Goal: Task Accomplishment & Management: Use online tool/utility

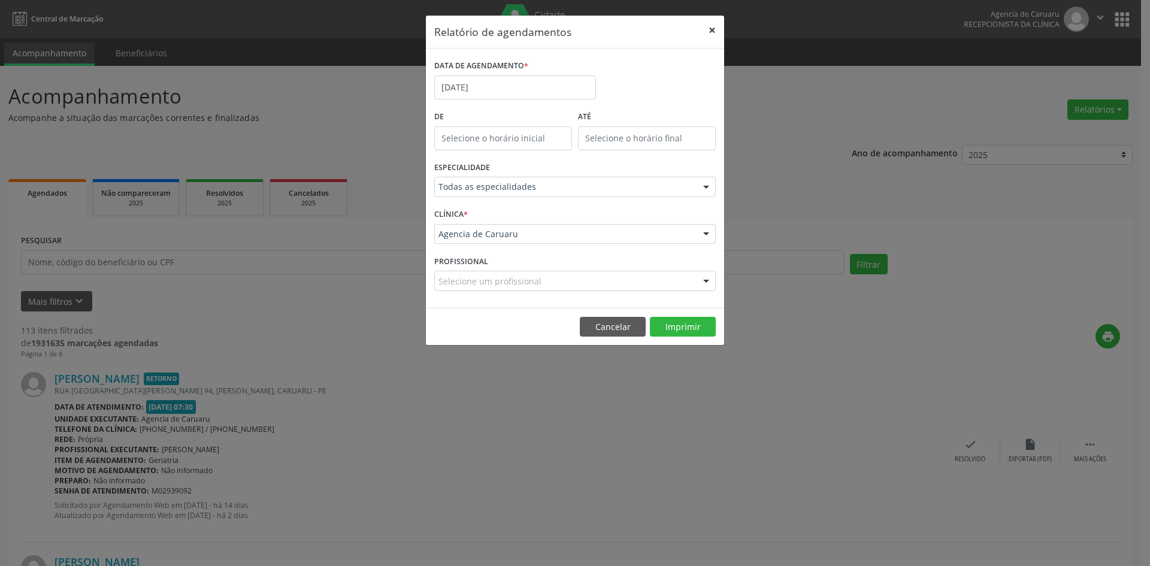
click at [711, 29] on button "×" at bounding box center [712, 30] width 24 height 29
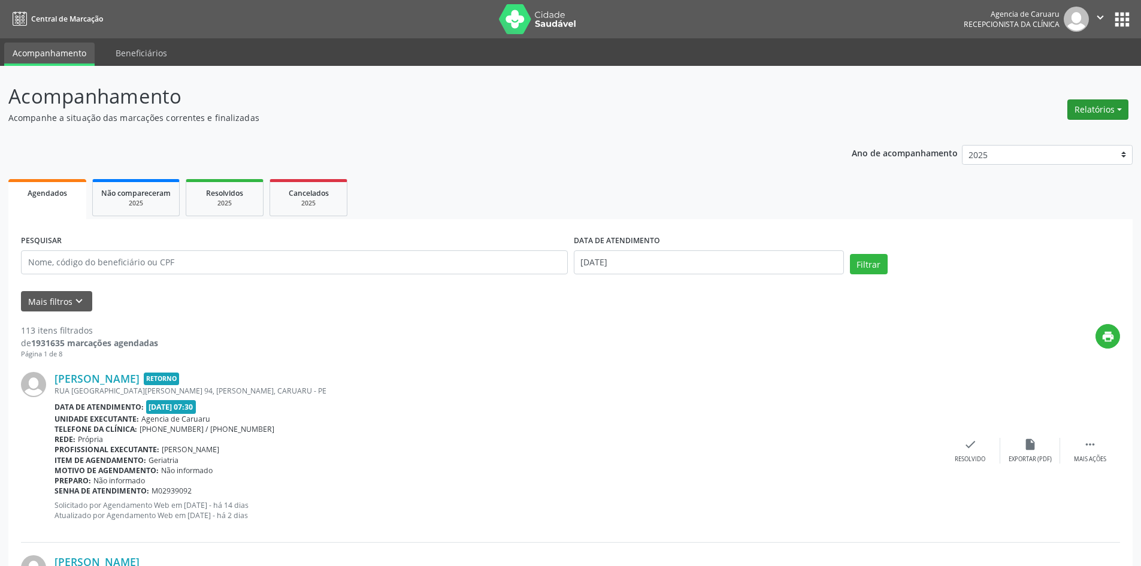
click at [1111, 115] on button "Relatórios" at bounding box center [1098, 109] width 61 height 20
click at [1061, 141] on link "Agendamentos" at bounding box center [1065, 135] width 129 height 17
select select "9"
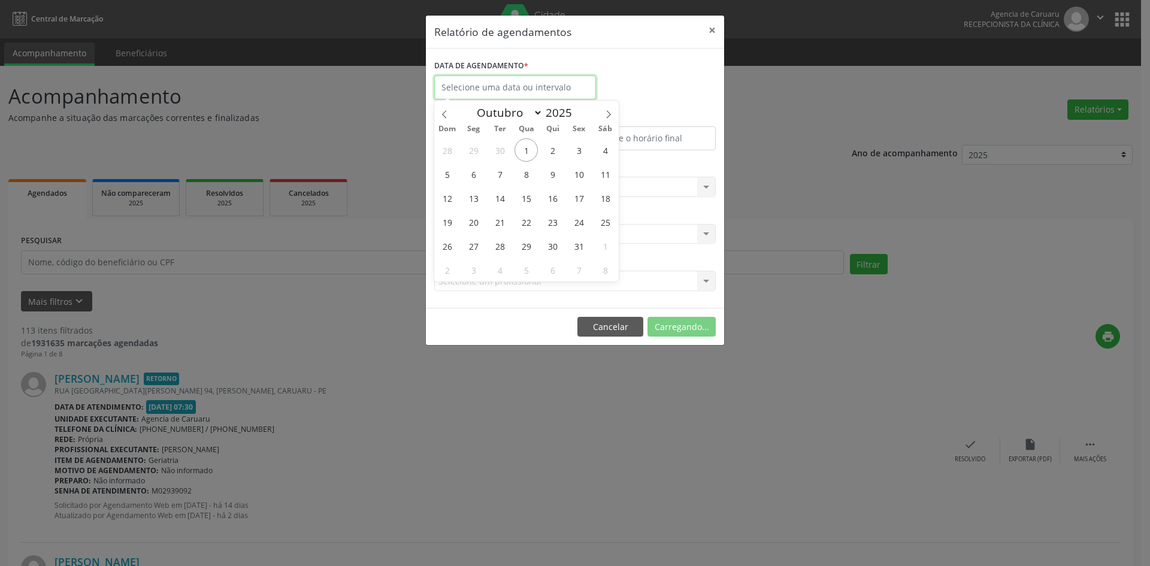
click at [548, 87] on input "text" at bounding box center [515, 87] width 162 height 24
click at [552, 153] on span "2" at bounding box center [552, 149] width 23 height 23
type input "[DATE]"
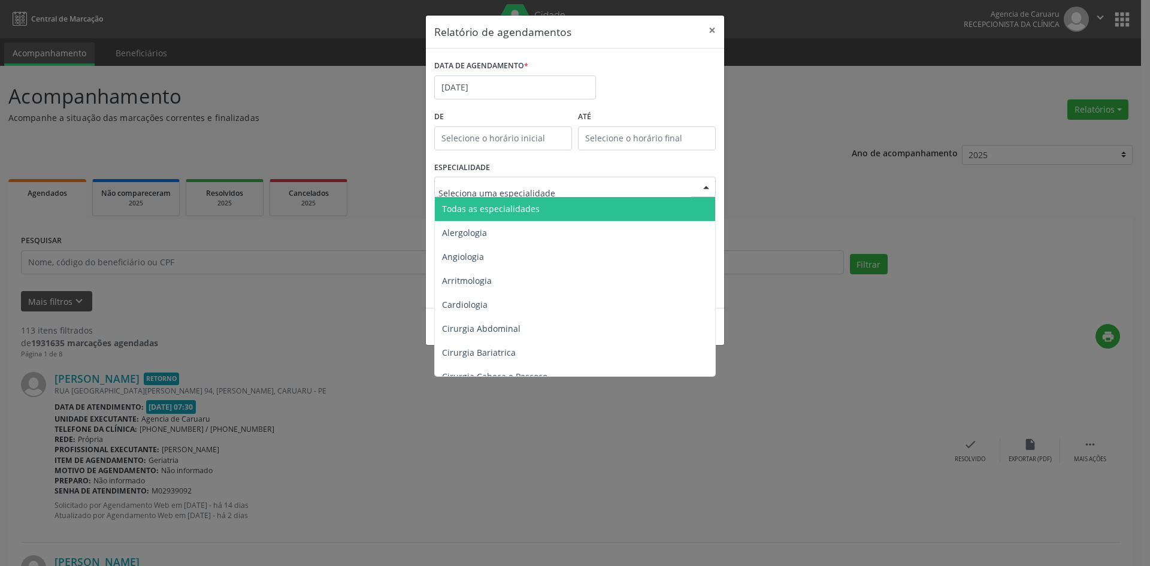
click at [469, 181] on div at bounding box center [575, 187] width 282 height 20
click at [460, 209] on span "Todas as especialidades" at bounding box center [491, 208] width 98 height 11
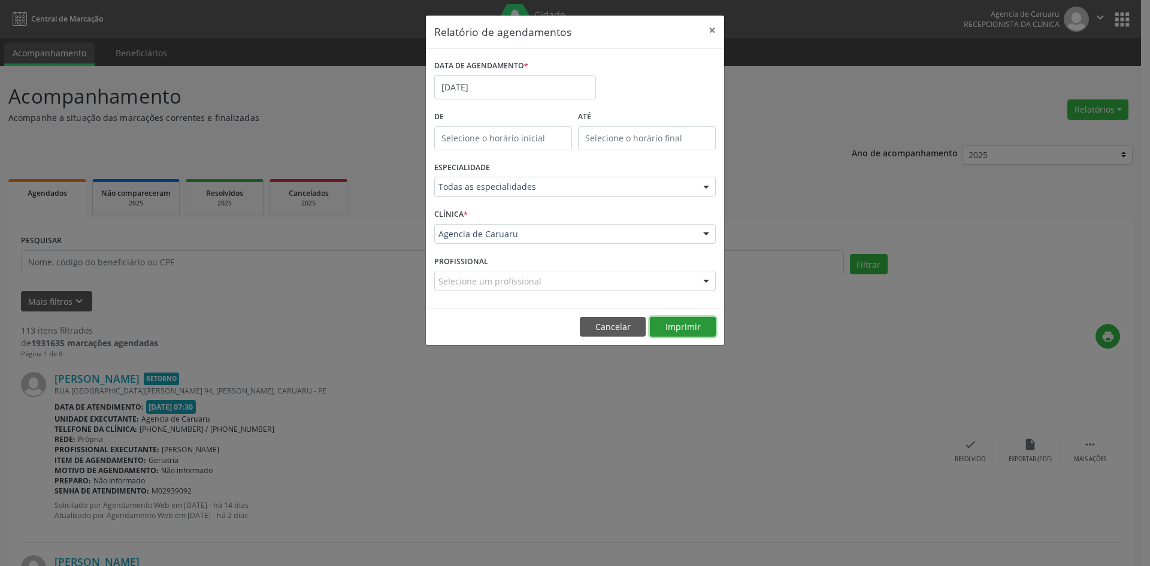
click at [682, 327] on button "Imprimir" at bounding box center [683, 327] width 66 height 20
